Goal: Navigation & Orientation: Find specific page/section

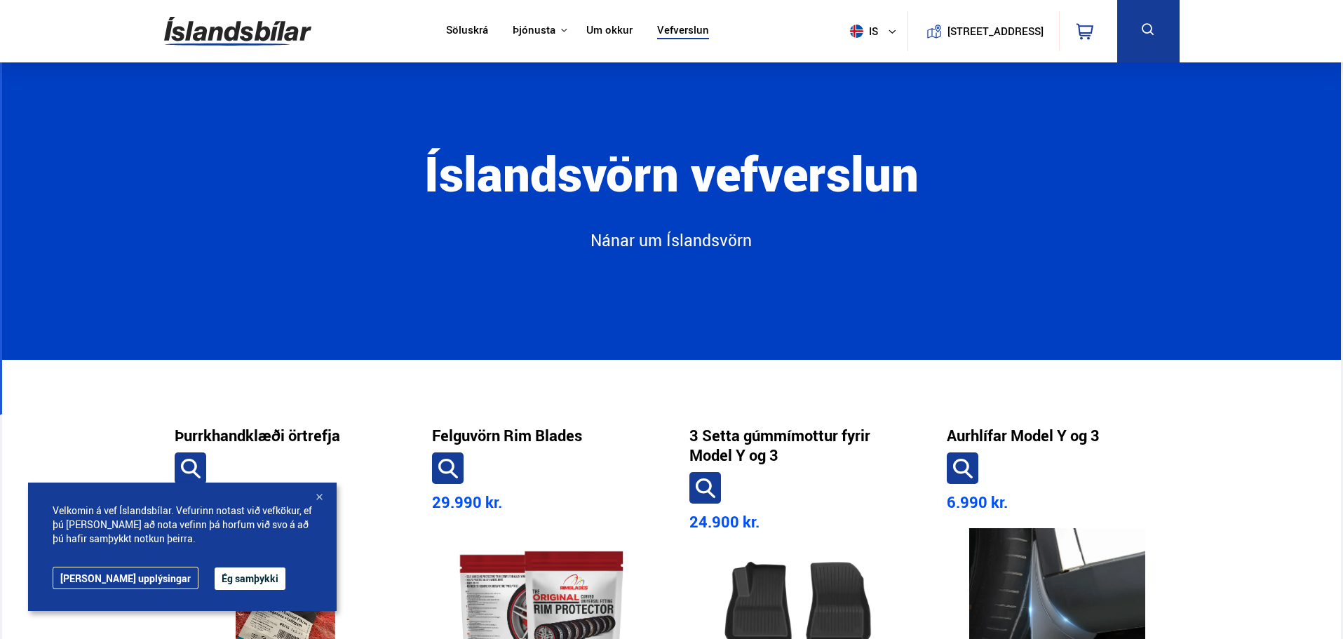
click at [273, 22] on img at bounding box center [237, 31] width 147 height 46
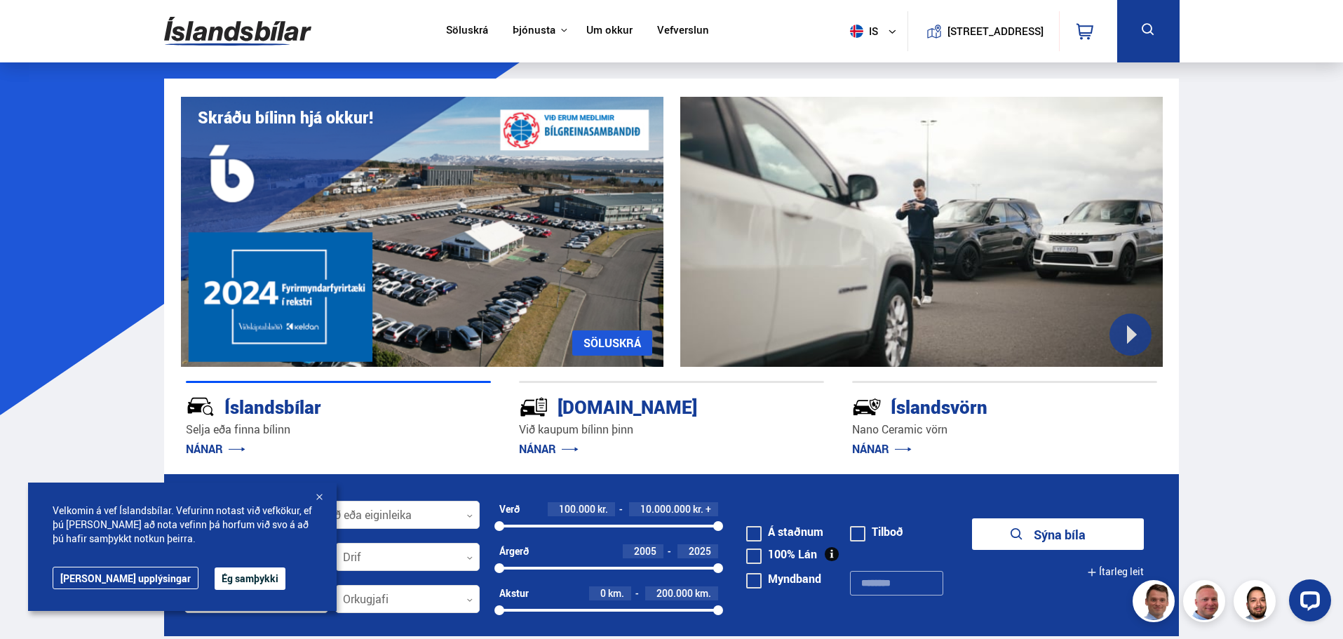
click at [612, 30] on link "Um okkur" at bounding box center [609, 31] width 46 height 15
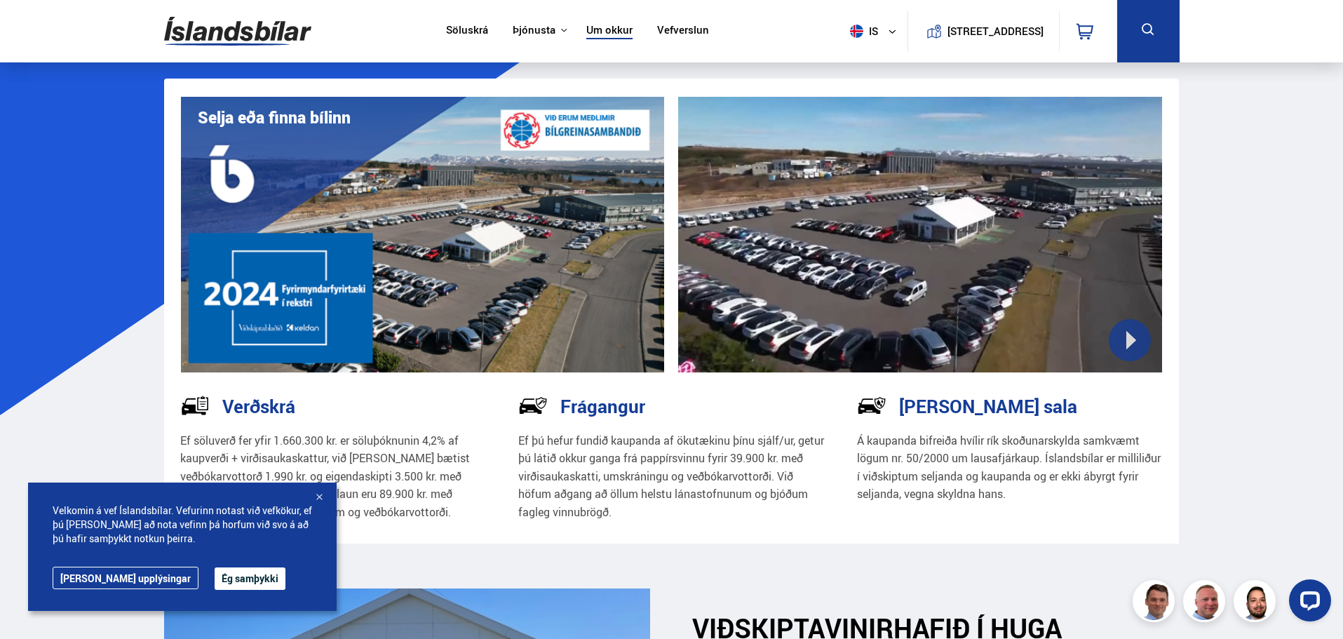
click at [260, 18] on img at bounding box center [237, 31] width 147 height 46
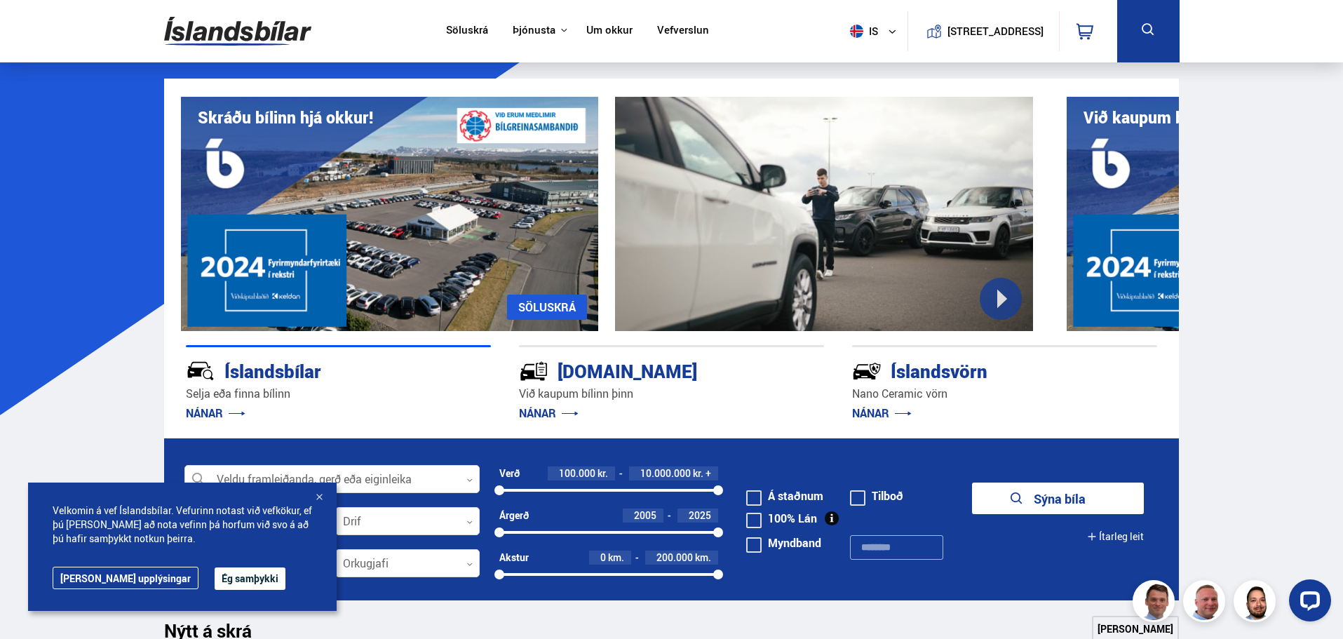
click at [657, 27] on link "Vefverslun" at bounding box center [683, 31] width 52 height 15
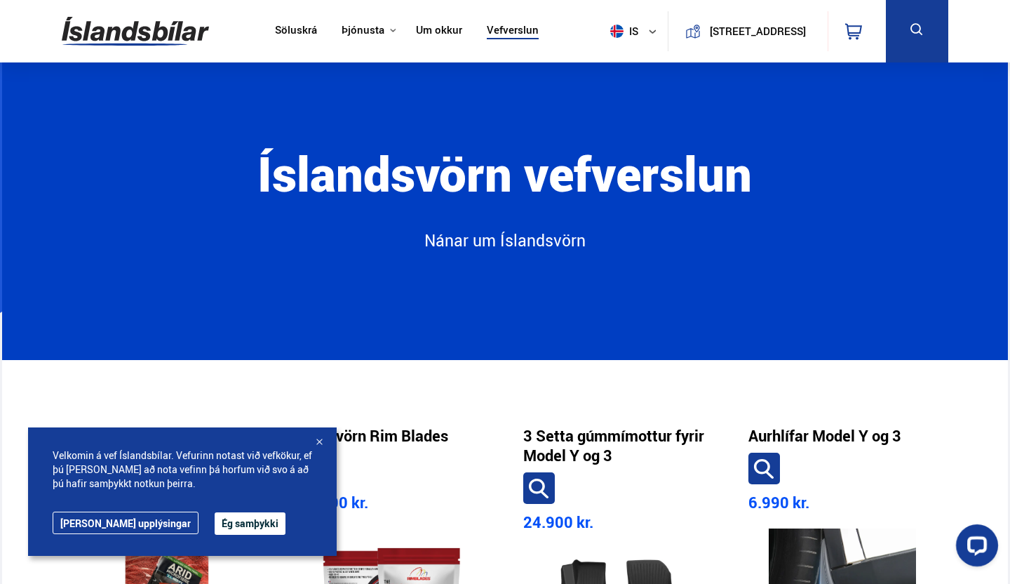
click at [648, 34] on icon at bounding box center [652, 31] width 8 height 8
click at [626, 55] on link "en" at bounding box center [626, 59] width 74 height 20
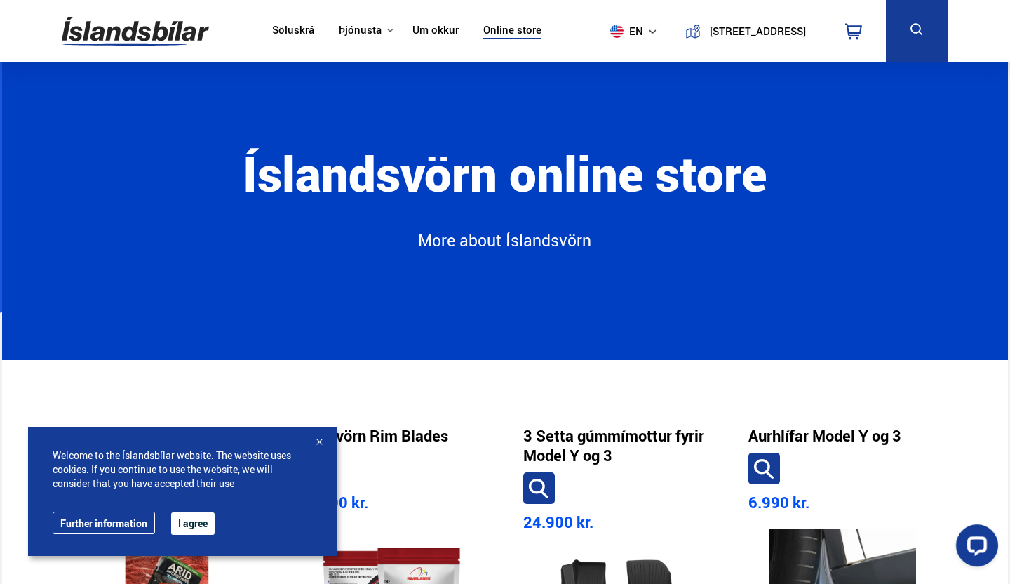
click at [158, 23] on img at bounding box center [135, 31] width 147 height 46
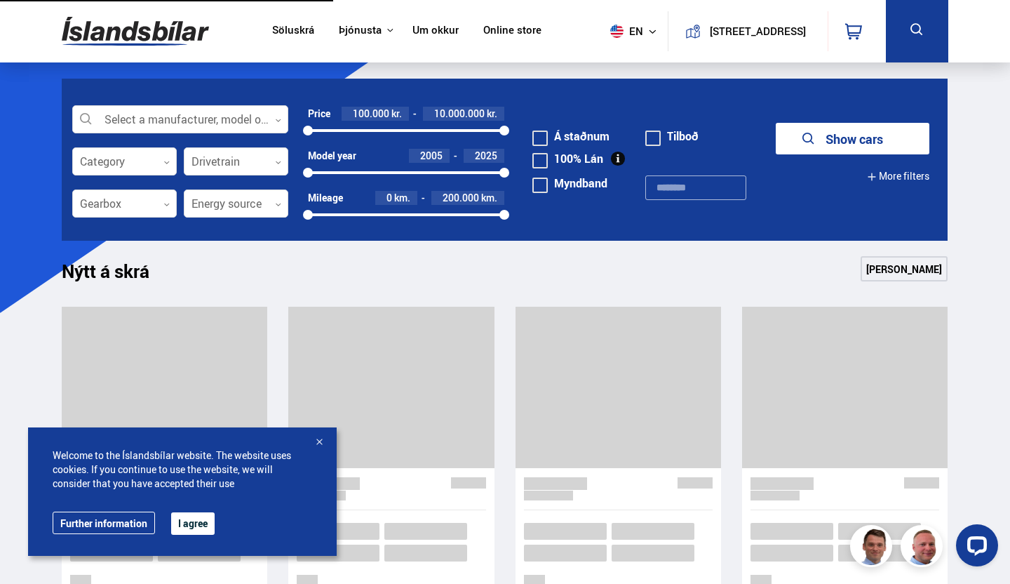
click at [291, 32] on link "Söluskrá" at bounding box center [293, 31] width 42 height 15
